Goal: Navigation & Orientation: Find specific page/section

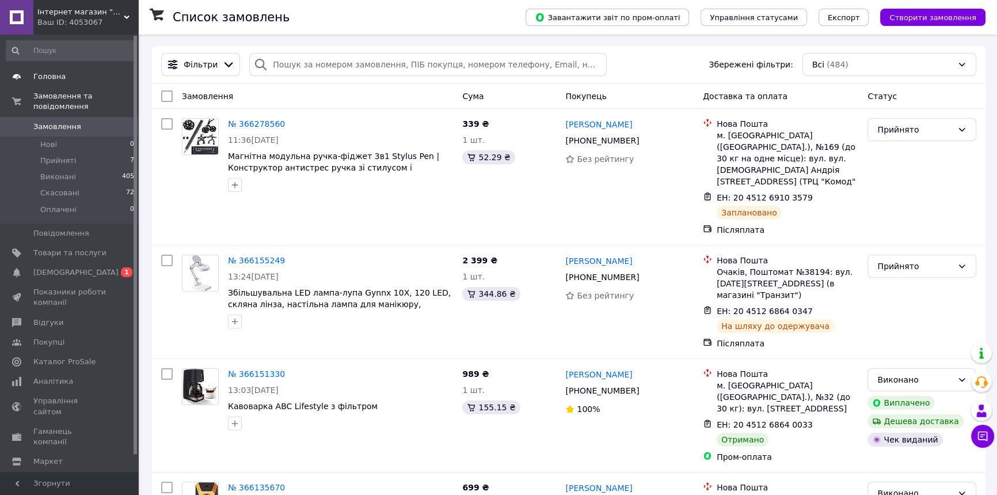
click at [57, 72] on span "Головна" at bounding box center [49, 76] width 32 height 10
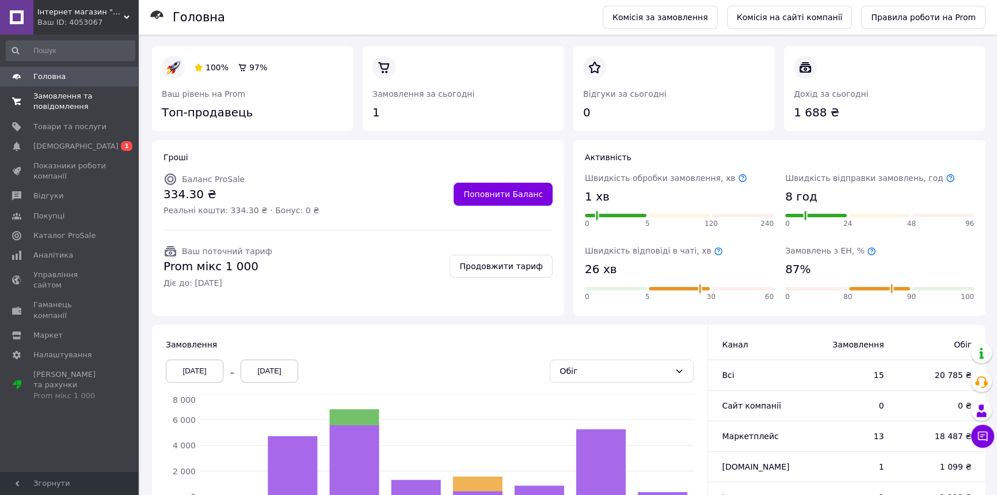
click at [71, 94] on span "Замовлення та повідомлення" at bounding box center [69, 101] width 73 height 21
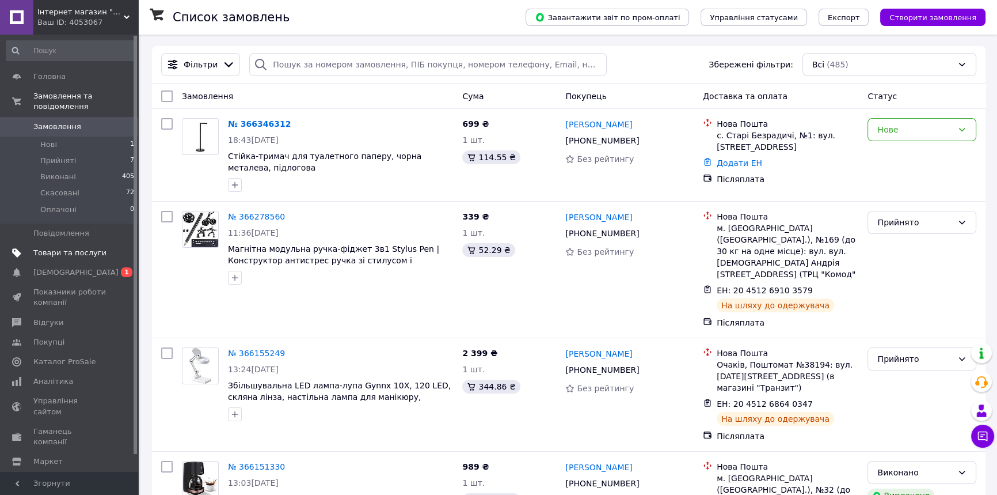
click at [68, 248] on span "Товари та послуги" at bounding box center [69, 253] width 73 height 10
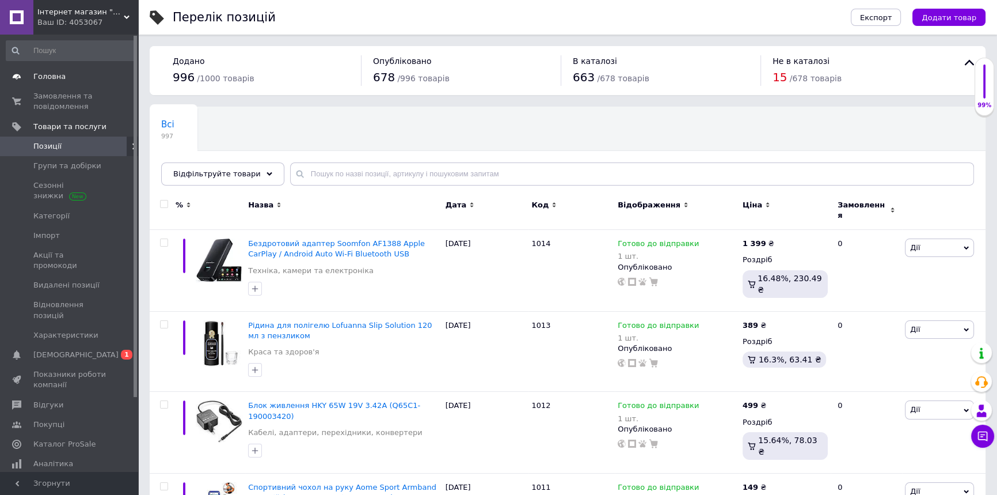
click at [53, 76] on span "Головна" at bounding box center [49, 76] width 32 height 10
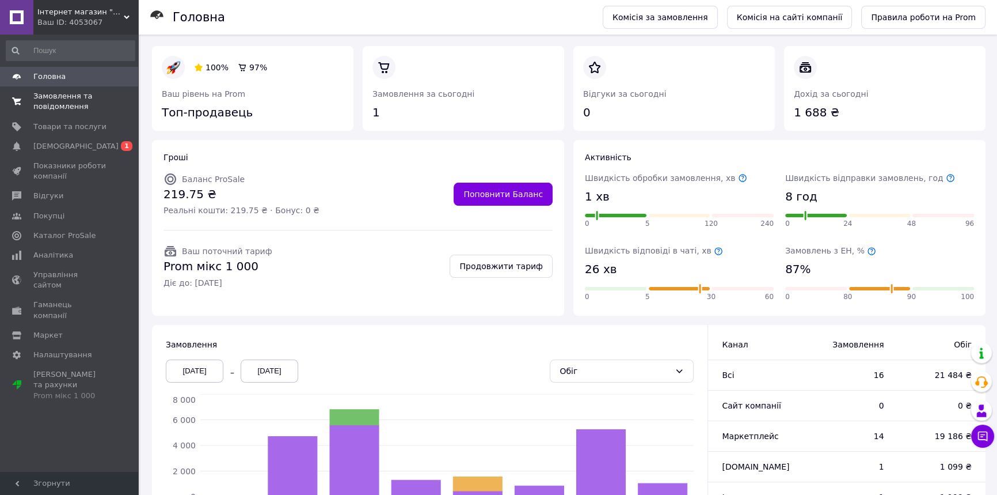
click at [64, 100] on span "Замовлення та повідомлення" at bounding box center [69, 101] width 73 height 21
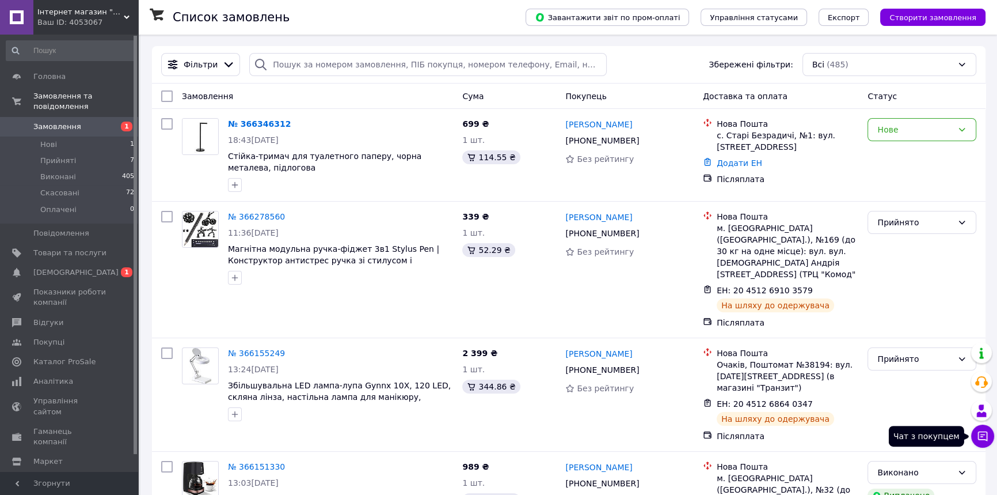
click at [988, 430] on button "Чат з покупцем" at bounding box center [982, 435] width 23 height 23
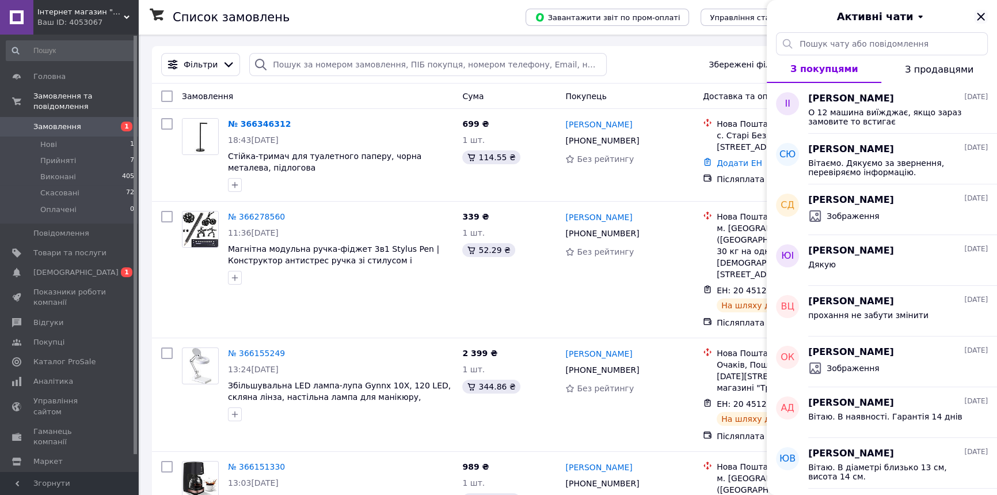
click at [978, 16] on icon "Закрити" at bounding box center [981, 17] width 14 height 14
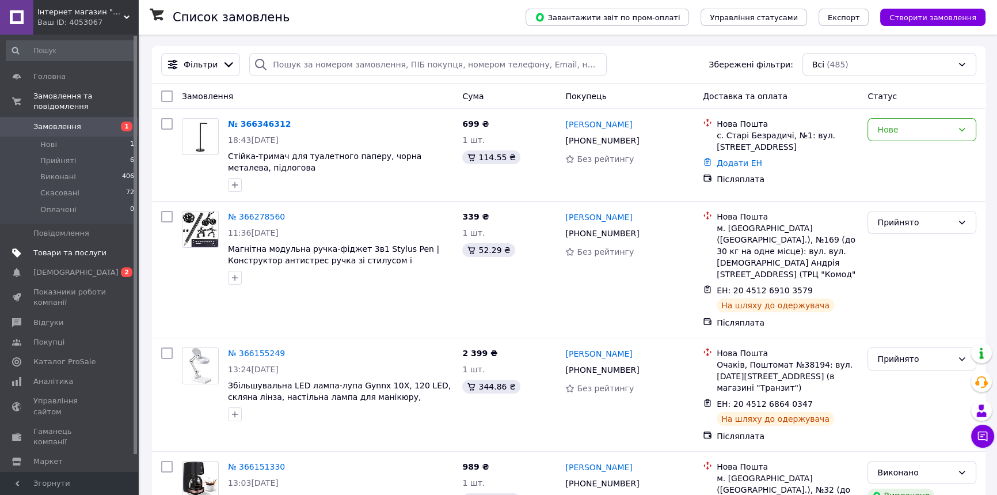
click at [56, 248] on span "Товари та послуги" at bounding box center [69, 253] width 73 height 10
